Goal: Task Accomplishment & Management: Use online tool/utility

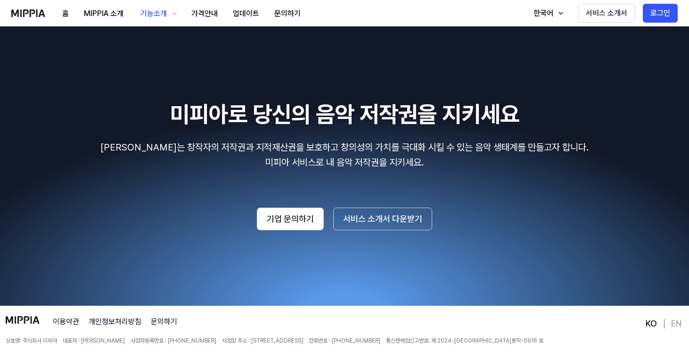
scroll to position [1707, 0]
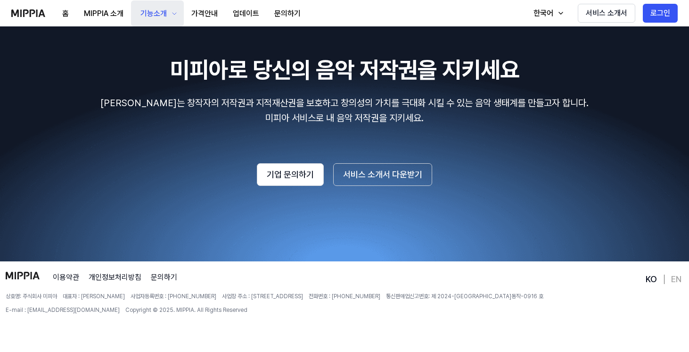
click at [159, 11] on div "기능소개" at bounding box center [154, 13] width 30 height 11
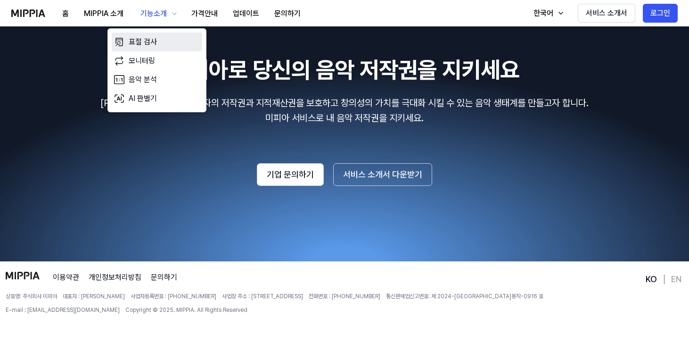
click at [168, 40] on link "표절 검사" at bounding box center [157, 42] width 91 height 19
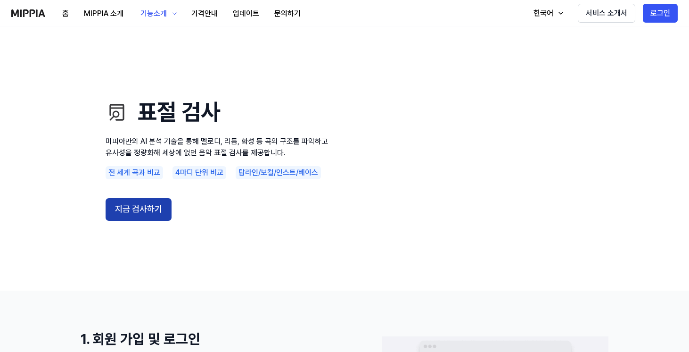
click at [153, 218] on button "지금 검사하기" at bounding box center [139, 209] width 66 height 23
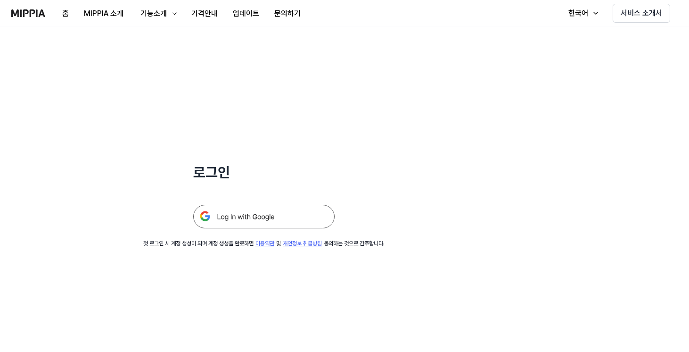
click at [246, 218] on img at bounding box center [263, 217] width 141 height 24
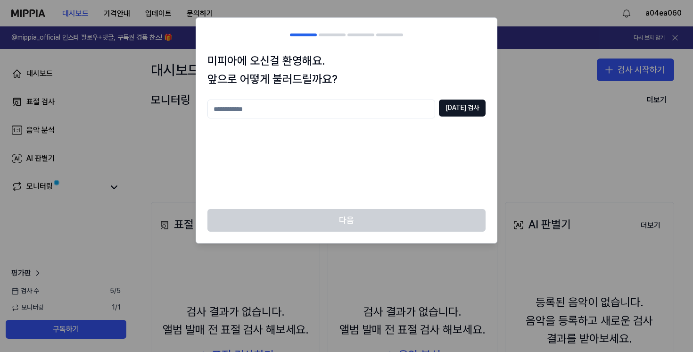
click at [310, 114] on input "text" at bounding box center [321, 108] width 228 height 19
type input "**"
click at [462, 99] on button "중복 검사" at bounding box center [462, 107] width 47 height 17
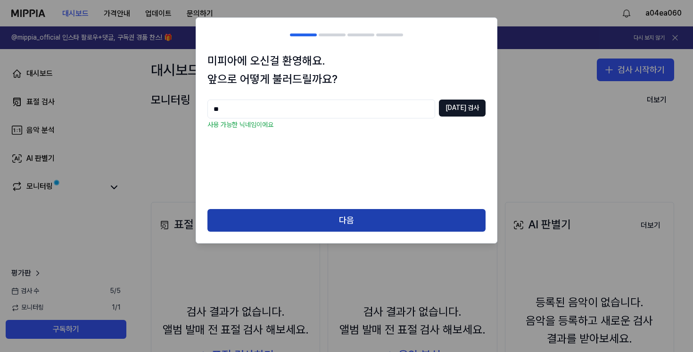
click at [370, 219] on button "다음" at bounding box center [346, 220] width 278 height 23
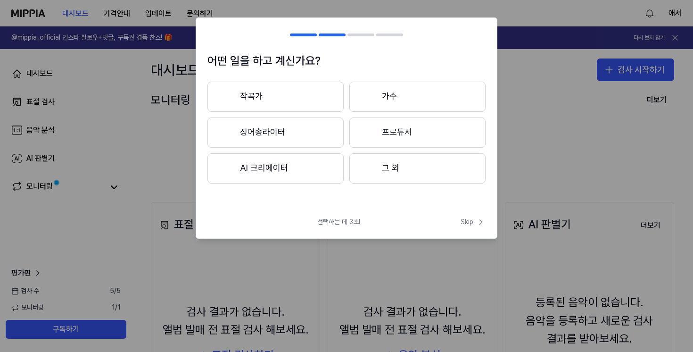
click at [375, 168] on button "그 외" at bounding box center [417, 168] width 136 height 30
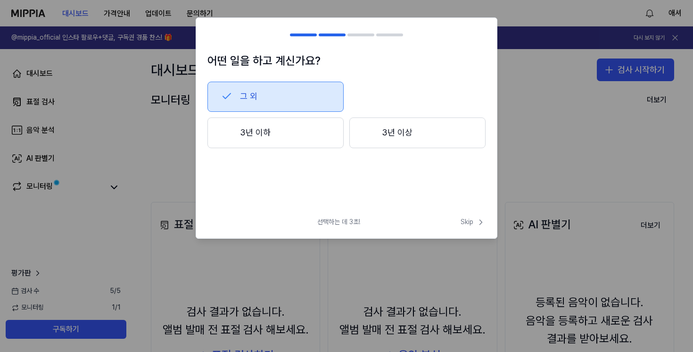
click at [310, 133] on button "3년 이하" at bounding box center [275, 132] width 136 height 31
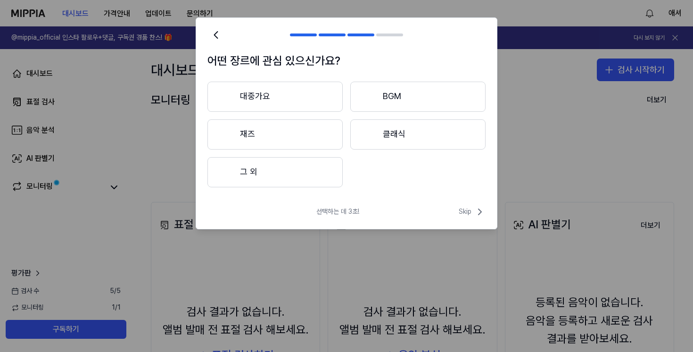
click at [334, 94] on button "대중가요" at bounding box center [274, 97] width 135 height 30
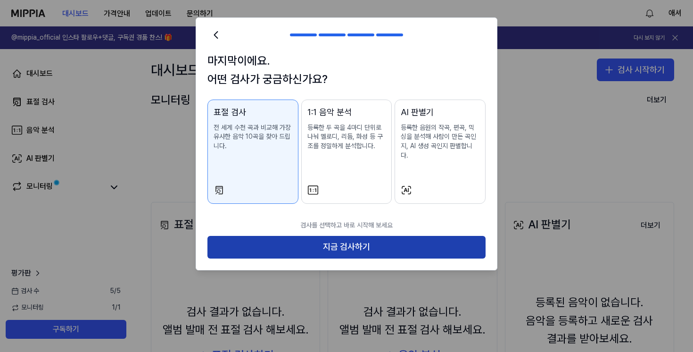
click at [314, 239] on button "지금 검사하기" at bounding box center [346, 247] width 278 height 23
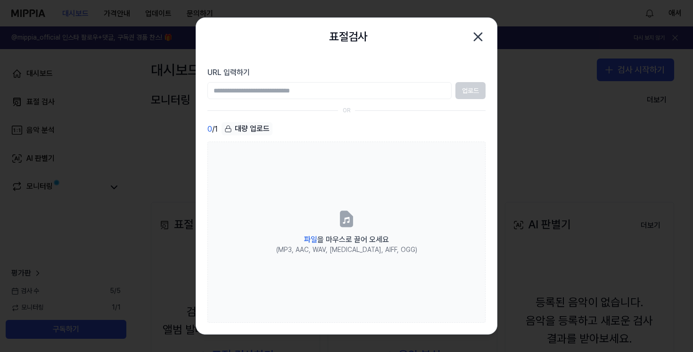
click at [476, 41] on icon "button" at bounding box center [477, 36] width 15 height 15
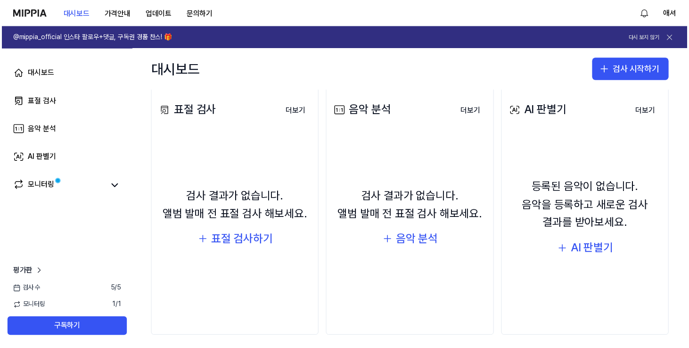
scroll to position [119, 0]
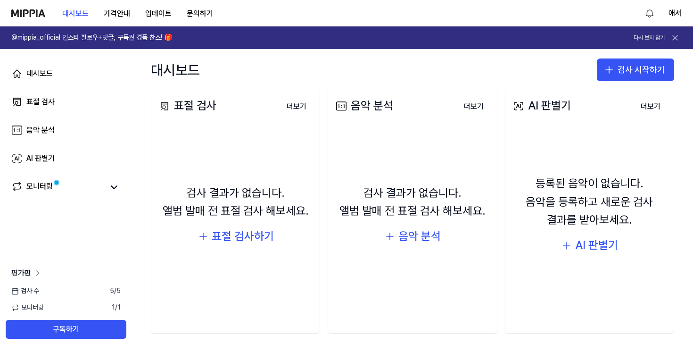
click at [38, 271] on icon at bounding box center [37, 272] width 9 height 9
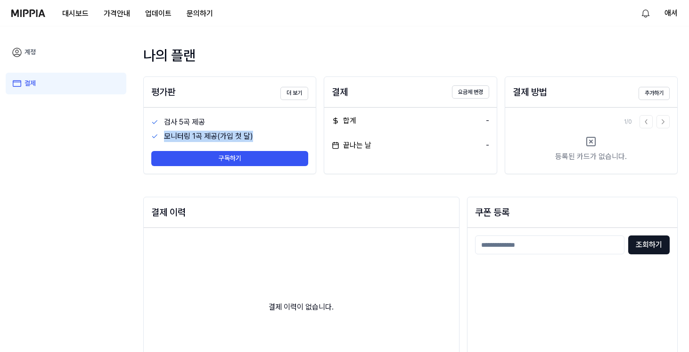
drag, startPoint x: 253, startPoint y: 138, endPoint x: 255, endPoint y: 127, distance: 10.9
click at [255, 127] on div "검사 5곡 제공 모니터링 1곡 제공(가입 첫 달) 구독하기" at bounding box center [230, 140] width 172 height 66
click at [255, 127] on div "검사 5곡 제공" at bounding box center [236, 121] width 145 height 11
click at [299, 97] on button "더 보기" at bounding box center [295, 93] width 28 height 13
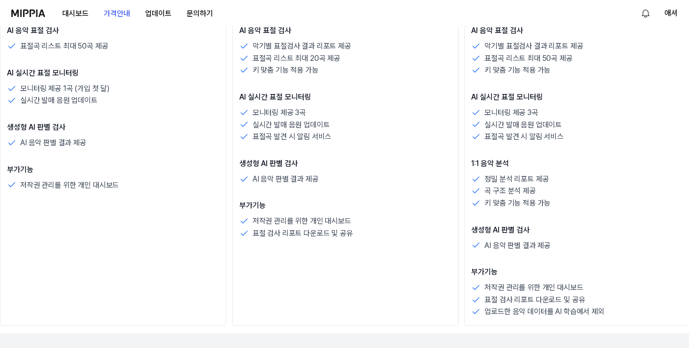
scroll to position [750, 0]
